Goal: Navigation & Orientation: Understand site structure

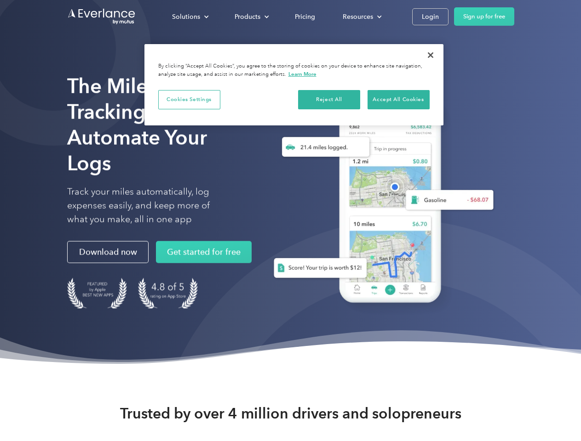
click at [190, 17] on div "Solutions" at bounding box center [186, 16] width 28 height 11
click at [251, 17] on div "Products" at bounding box center [248, 16] width 26 height 11
click at [361, 17] on div "Resources" at bounding box center [358, 16] width 30 height 11
click at [189, 99] on button "Cookies Settings" at bounding box center [189, 99] width 62 height 19
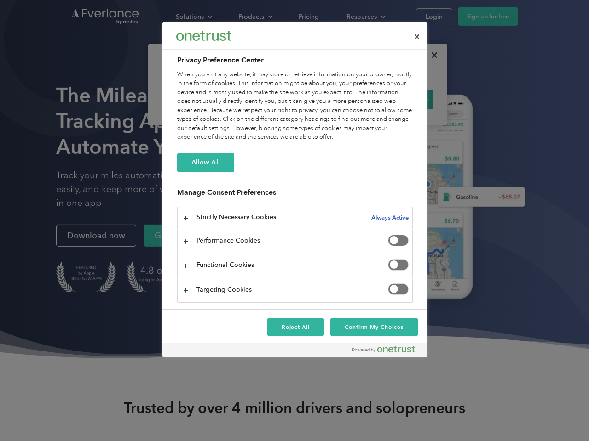
click at [329, 99] on div "When you visit any website, it may store or retrieve information on your browse…" at bounding box center [294, 106] width 235 height 72
click at [398, 99] on div "When you visit any website, it may store or retrieve information on your browse…" at bounding box center [294, 106] width 235 height 72
click at [430, 55] on div at bounding box center [294, 220] width 589 height 441
